Goal: Transaction & Acquisition: Book appointment/travel/reservation

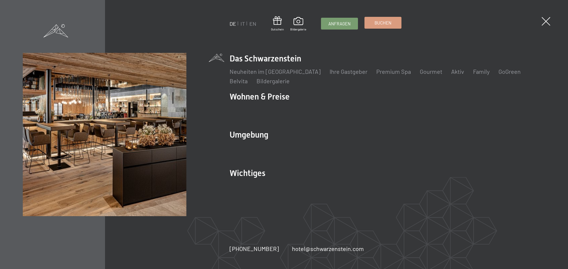
click at [393, 22] on link "Buchen" at bounding box center [383, 22] width 36 height 11
click at [378, 23] on span "Buchen" at bounding box center [382, 23] width 17 height 6
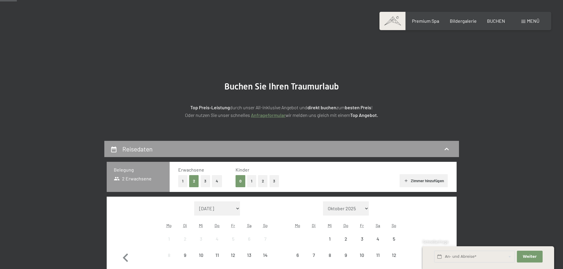
scroll to position [118, 0]
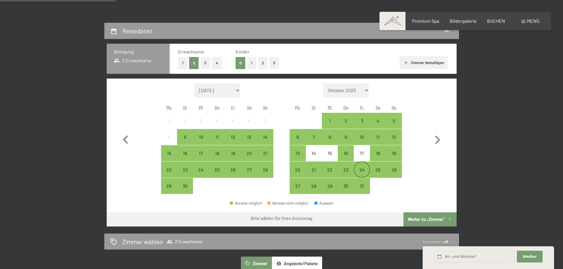
click at [365, 167] on div "24" at bounding box center [362, 169] width 15 height 15
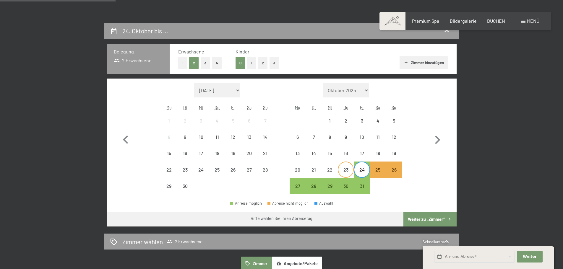
click at [349, 168] on div "23" at bounding box center [346, 175] width 15 height 15
click at [402, 168] on div "26" at bounding box center [394, 170] width 16 height 16
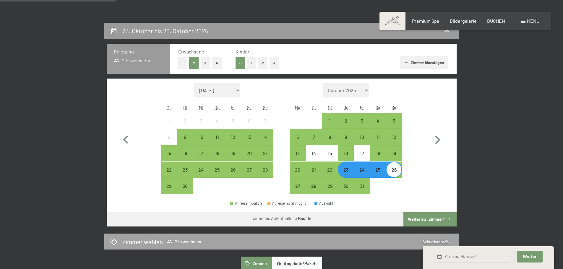
click at [430, 220] on button "Weiter zu „Zimmer“" at bounding box center [430, 220] width 53 height 14
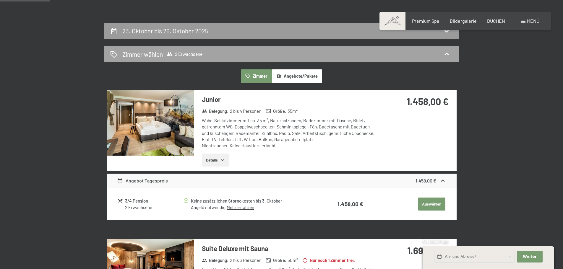
scroll to position [141, 0]
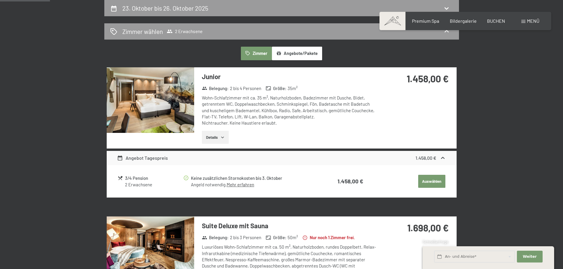
click at [444, 179] on button "Auswählen" at bounding box center [431, 181] width 27 height 13
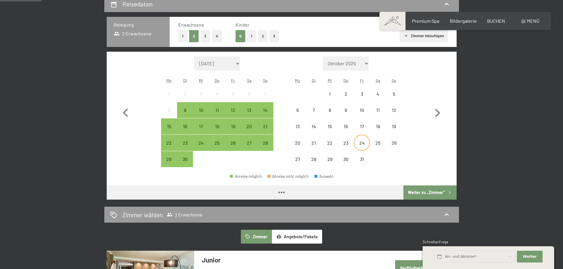
scroll to position [148, 0]
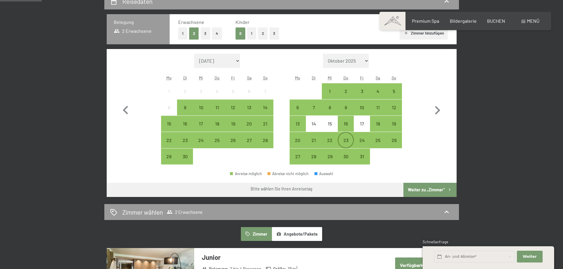
click at [350, 142] on div "23" at bounding box center [346, 145] width 15 height 15
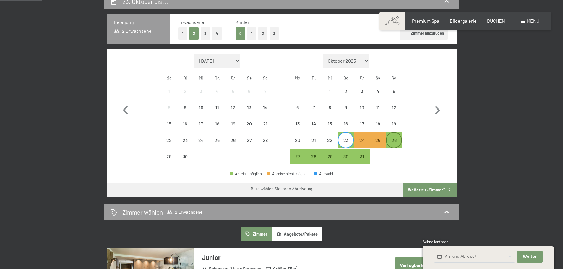
click at [398, 143] on div "26" at bounding box center [394, 145] width 15 height 15
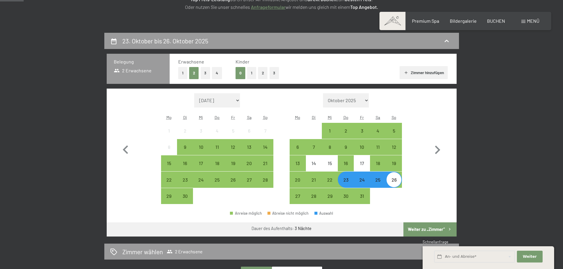
scroll to position [59, 0]
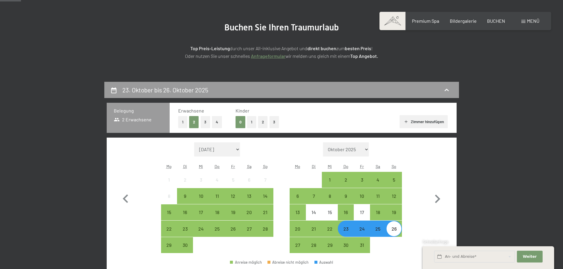
click at [413, 120] on button "Zimmer hinzufügen" at bounding box center [424, 121] width 48 height 13
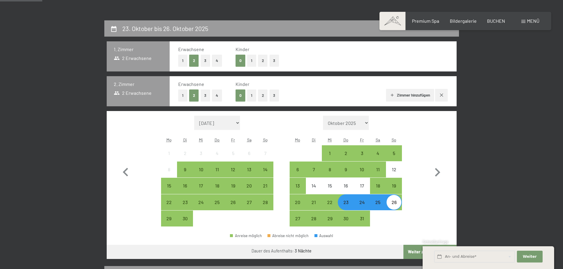
scroll to position [118, 0]
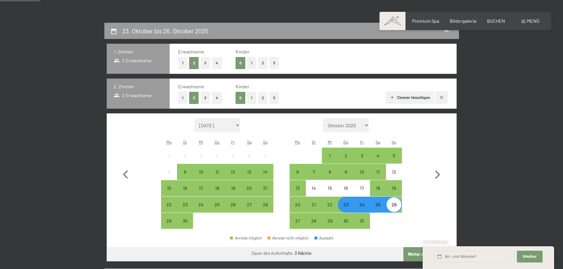
click at [405, 99] on button "Zimmer hinzufügen" at bounding box center [410, 97] width 48 height 13
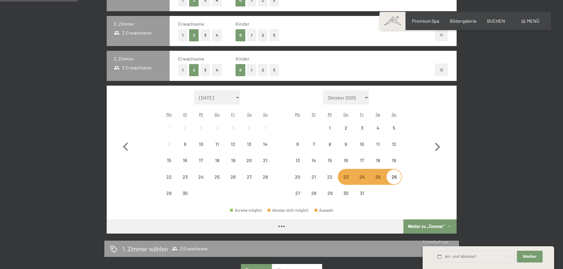
scroll to position [237, 0]
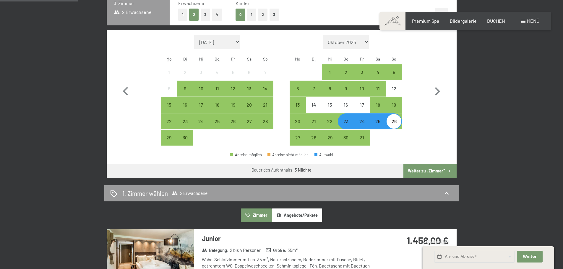
click at [419, 172] on button "Weiter zu „Zimmer“" at bounding box center [430, 171] width 53 height 14
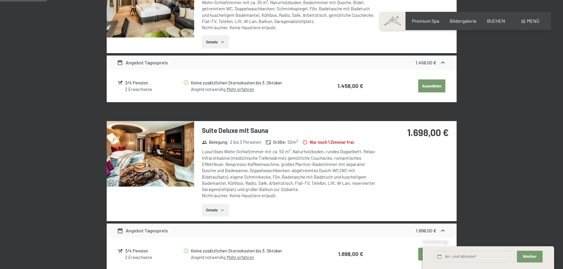
scroll to position [141, 0]
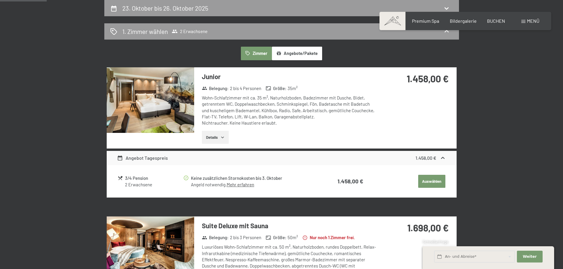
click at [425, 179] on button "Auswählen" at bounding box center [431, 181] width 27 height 13
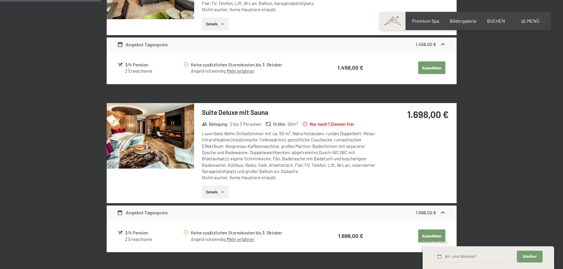
scroll to position [259, 0]
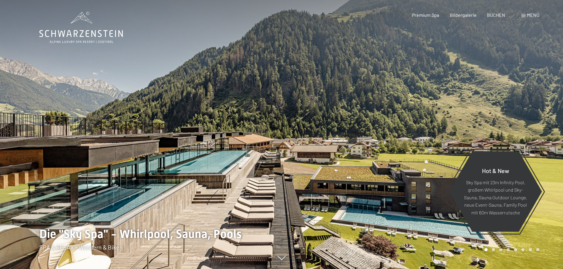
click at [504, 13] on span "BUCHEN" at bounding box center [496, 15] width 18 height 6
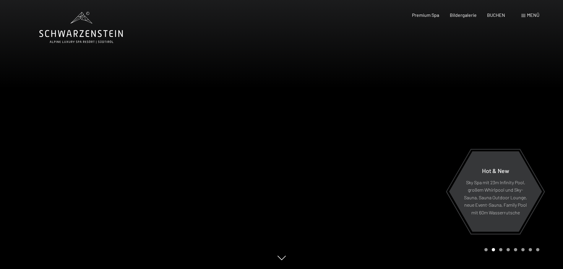
click at [529, 12] on div "Menü" at bounding box center [531, 15] width 18 height 7
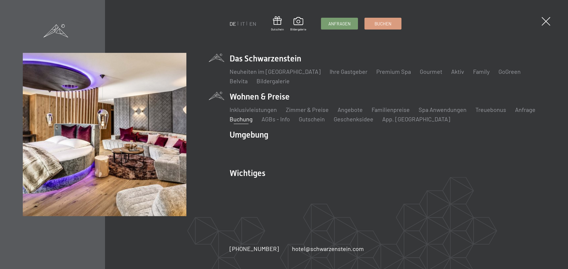
click at [245, 119] on link "Buchung" at bounding box center [240, 119] width 23 height 7
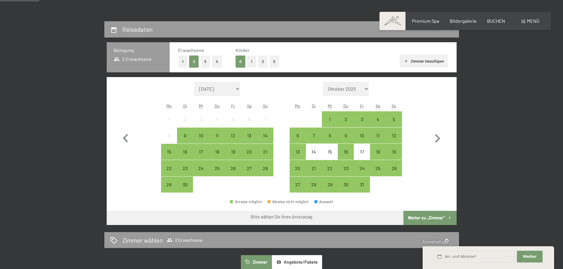
scroll to position [89, 0]
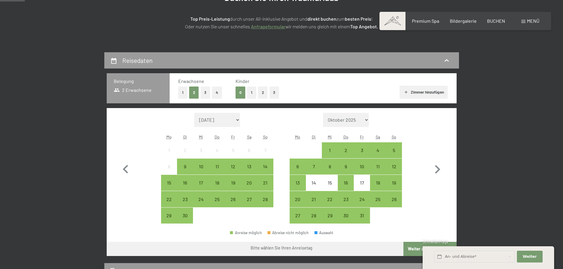
click at [140, 90] on span "2 Erwachsene" at bounding box center [133, 90] width 38 height 7
click at [216, 92] on button "4" at bounding box center [217, 93] width 10 height 12
click at [352, 202] on div "23" at bounding box center [346, 204] width 15 height 15
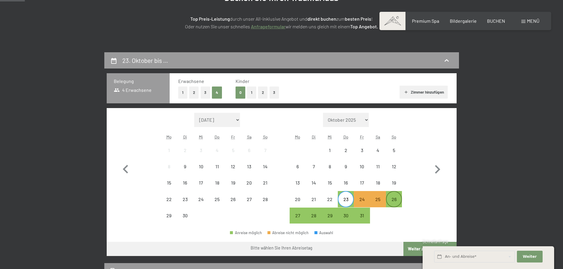
click at [389, 200] on div "26" at bounding box center [394, 204] width 15 height 15
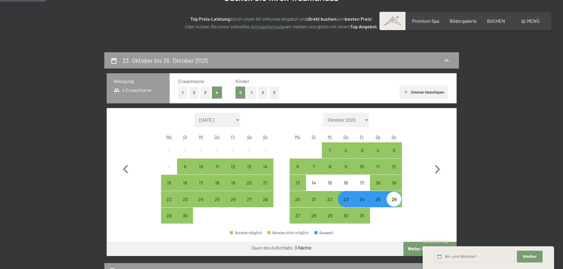
click at [412, 91] on button "Zimmer hinzufügen" at bounding box center [424, 92] width 48 height 13
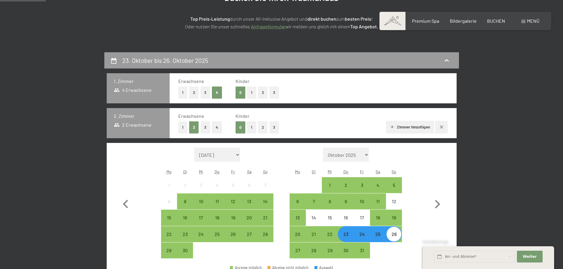
click at [422, 123] on button "Zimmer hinzufügen" at bounding box center [410, 127] width 48 height 13
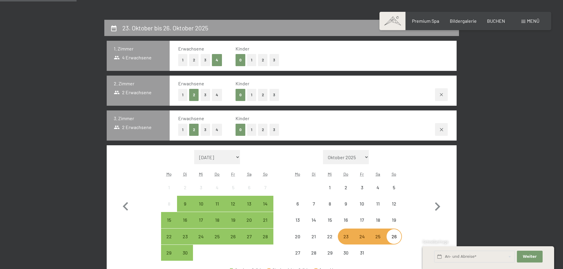
scroll to position [207, 0]
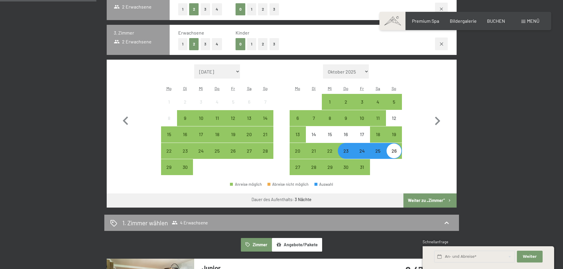
click at [429, 202] on button "Weiter zu „Zimmer“" at bounding box center [430, 201] width 53 height 14
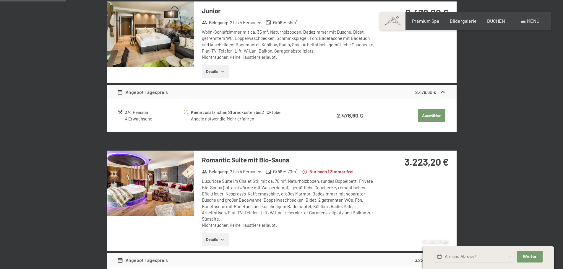
scroll to position [141, 0]
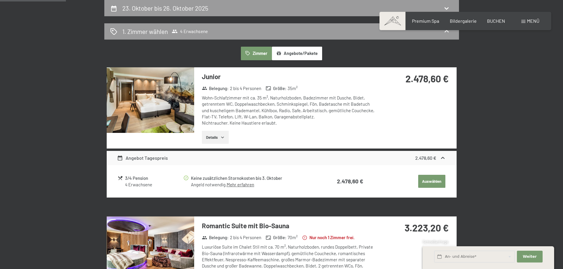
click at [432, 185] on button "Auswählen" at bounding box center [431, 181] width 27 height 13
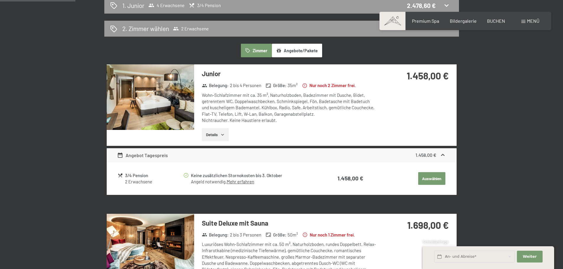
scroll to position [200, 0]
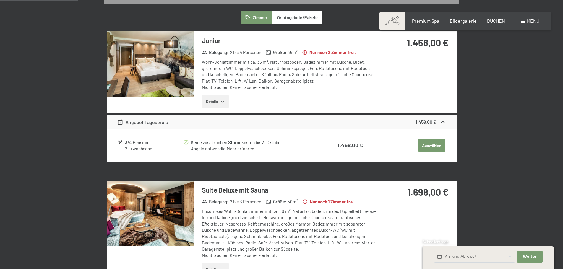
click at [426, 147] on button "Auswählen" at bounding box center [431, 145] width 27 height 13
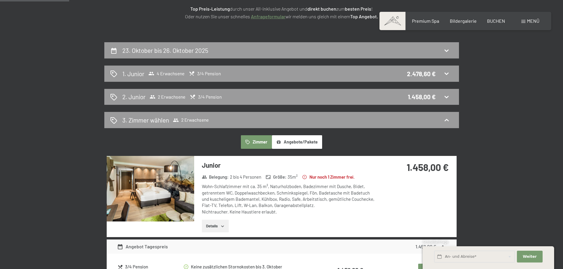
scroll to position [82, 0]
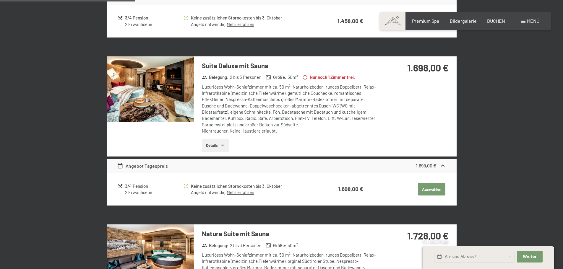
click at [434, 188] on button "Auswählen" at bounding box center [431, 189] width 27 height 13
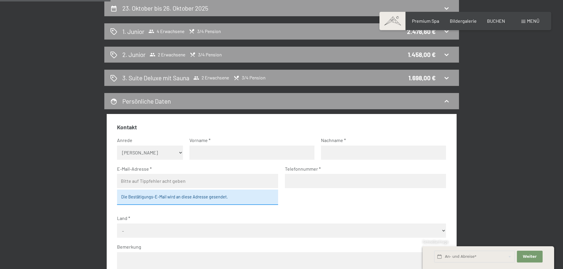
scroll to position [111, 0]
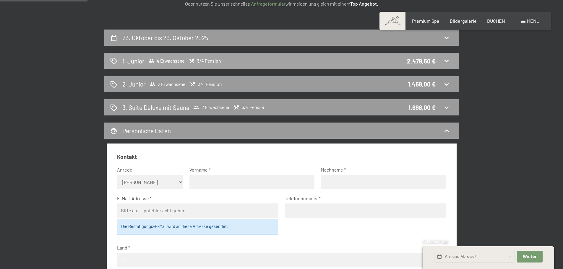
click at [445, 59] on icon at bounding box center [446, 60] width 7 height 7
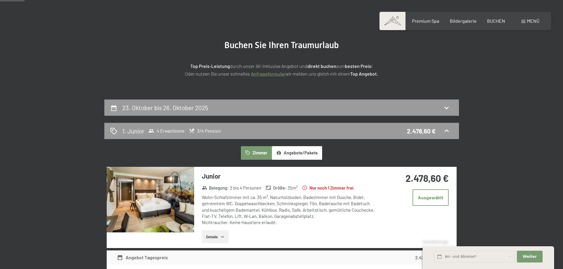
scroll to position [0, 0]
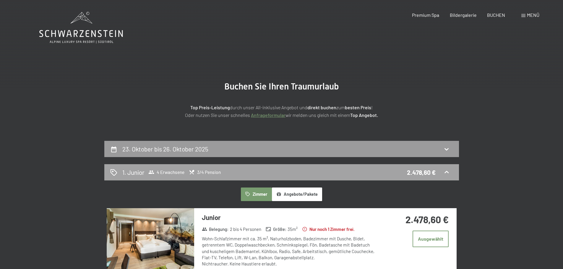
click at [245, 170] on div "1. Junior 4 Erwachsene 3/4 Pension 2.478,60 €" at bounding box center [281, 172] width 343 height 9
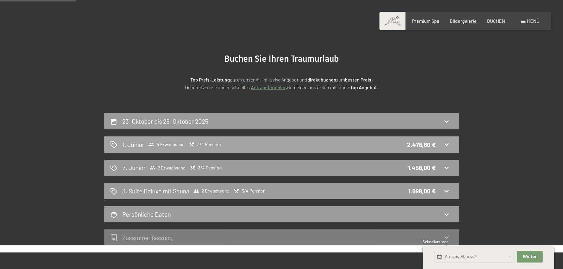
scroll to position [59, 0]
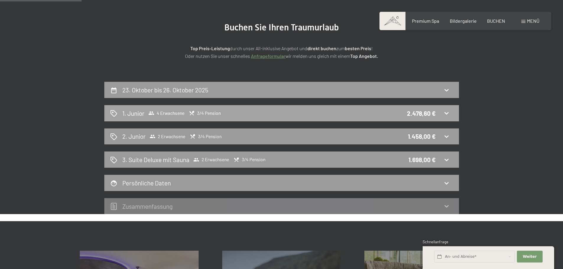
click at [362, 108] on div "1. Junior 4 Erwachsene 3/4 Pension 2.478,60 €" at bounding box center [281, 113] width 355 height 16
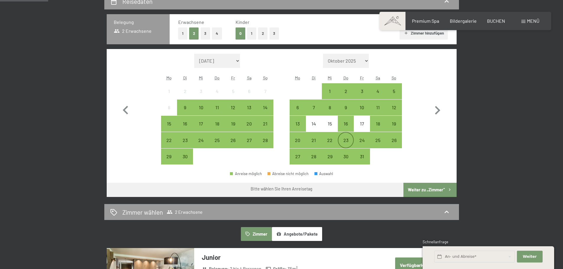
click at [343, 140] on div "23" at bounding box center [346, 145] width 15 height 15
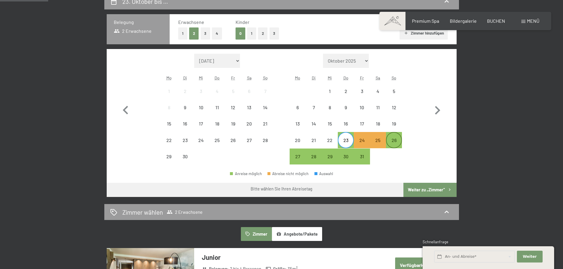
click at [394, 141] on div "26" at bounding box center [394, 145] width 15 height 15
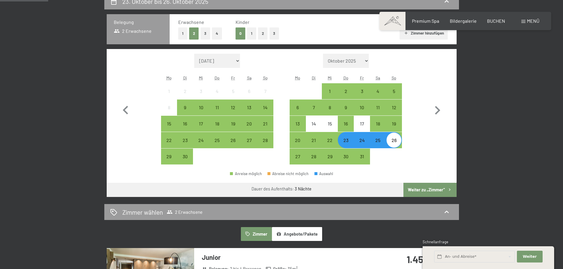
click at [423, 191] on button "Weiter zu „Zimmer“" at bounding box center [430, 190] width 53 height 14
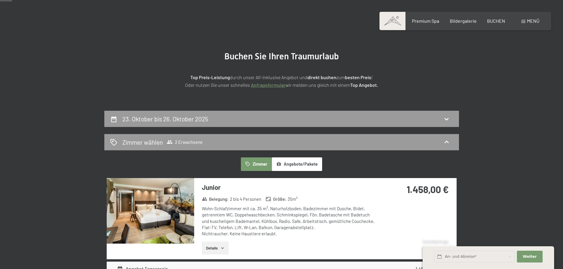
scroll to position [59, 0]
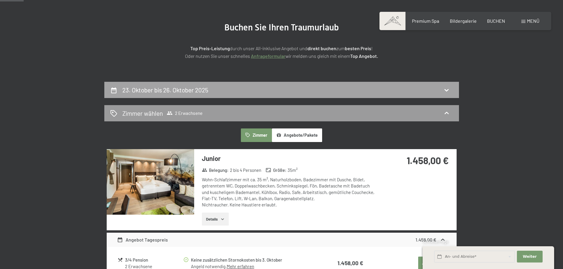
click at [180, 86] on h2 "23. Oktober bis 26. Oktober 2025" at bounding box center [165, 89] width 86 height 7
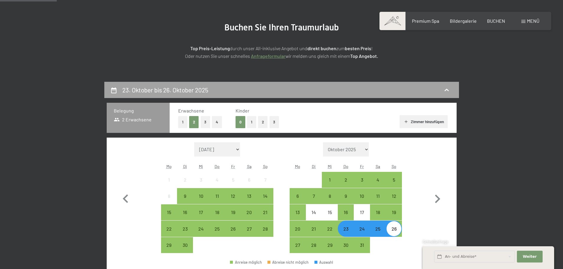
scroll to position [141, 0]
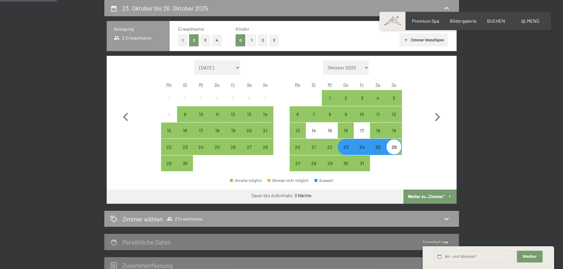
click at [411, 40] on button "Zimmer hinzufügen" at bounding box center [424, 39] width 48 height 13
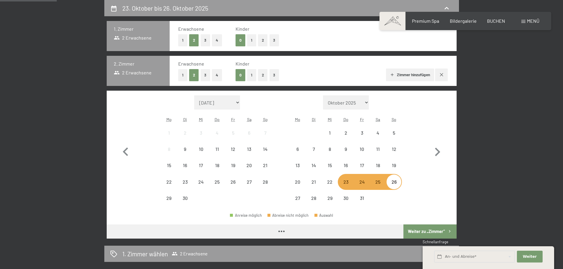
click at [409, 72] on button "Zimmer hinzufügen" at bounding box center [410, 75] width 48 height 13
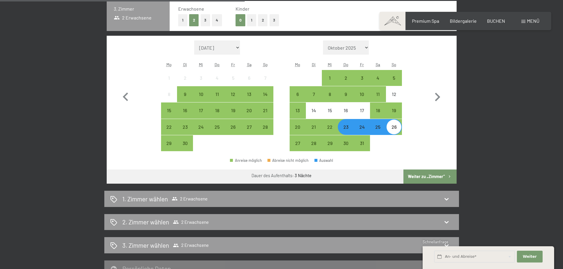
scroll to position [289, 0]
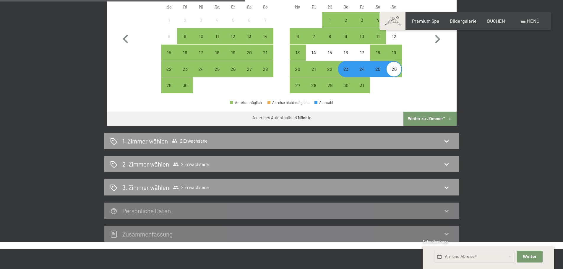
click at [416, 119] on button "Weiter zu „Zimmer“" at bounding box center [430, 119] width 53 height 14
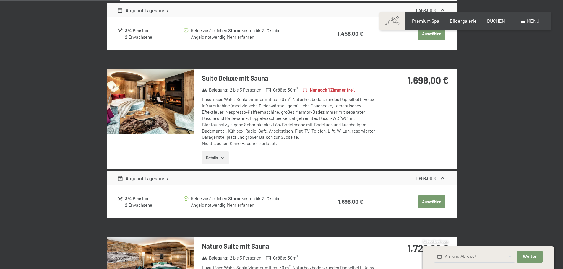
scroll to position [141, 0]
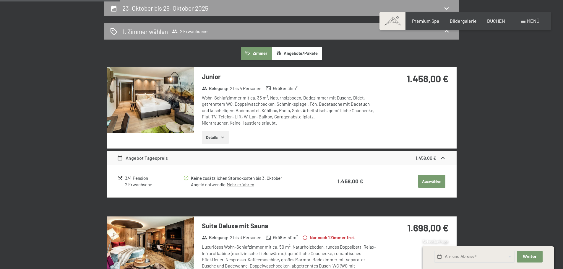
click at [431, 179] on button "Auswählen" at bounding box center [431, 181] width 27 height 13
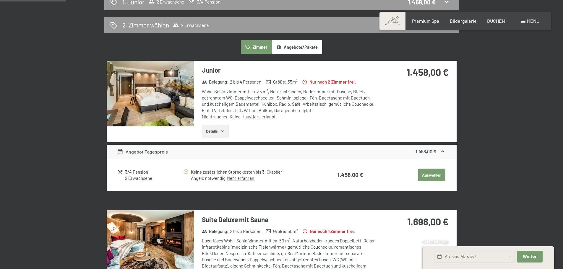
click at [427, 171] on button "Auswählen" at bounding box center [431, 175] width 27 height 13
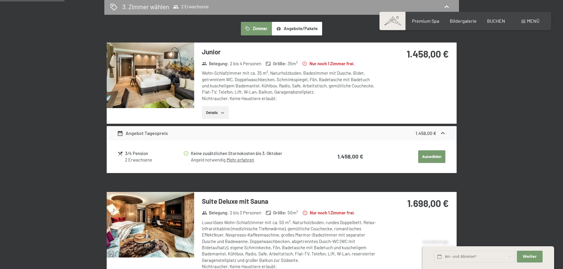
scroll to position [230, 0]
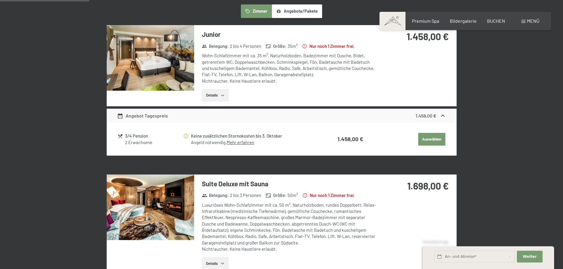
click at [420, 139] on button "Auswählen" at bounding box center [431, 139] width 27 height 13
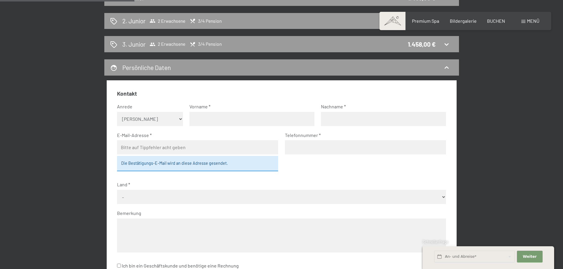
scroll to position [177, 0]
